Goal: Find specific page/section: Find specific page/section

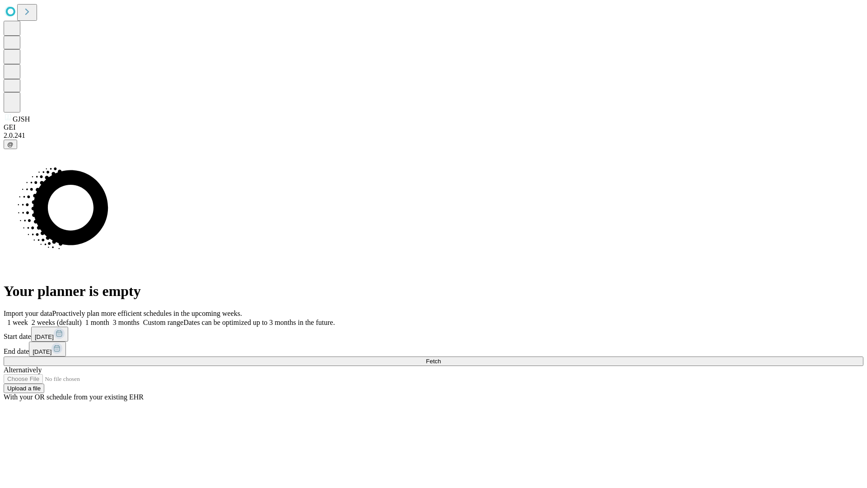
click at [441, 358] on span "Fetch" at bounding box center [433, 361] width 15 height 7
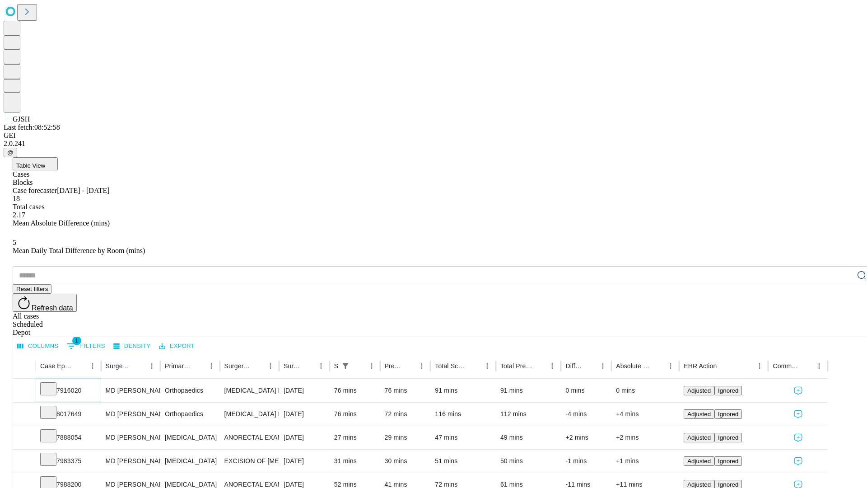
click at [53, 383] on icon at bounding box center [48, 387] width 9 height 9
